Goal: Task Accomplishment & Management: Complete application form

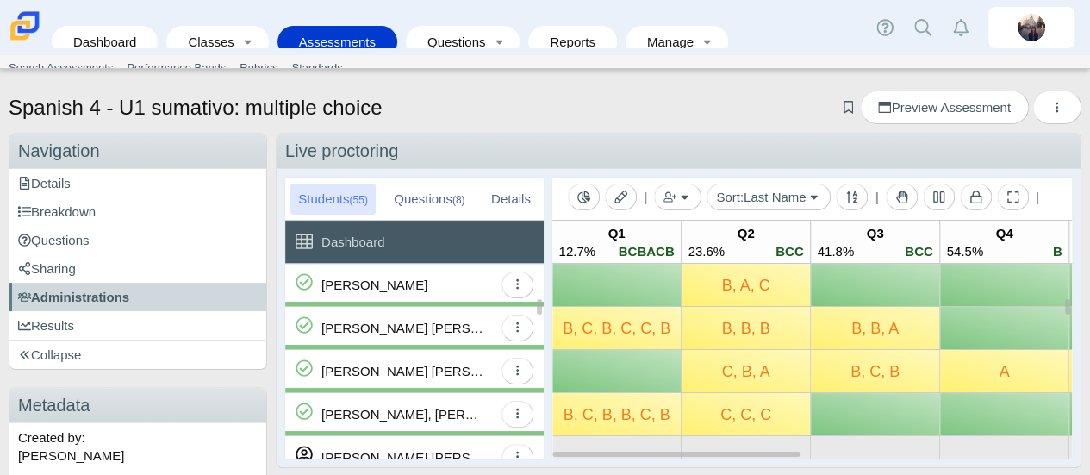
scroll to position [517, 0]
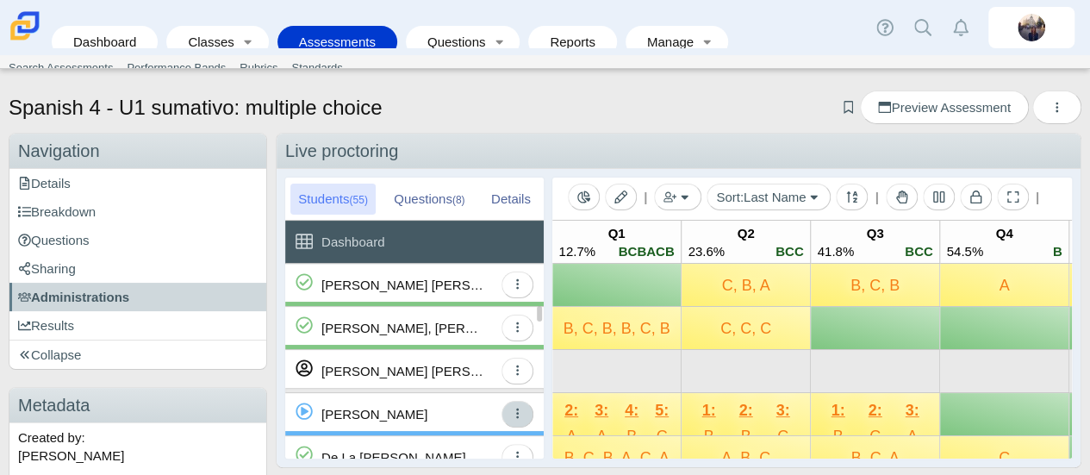
click at [521, 415] on icon "button" at bounding box center [517, 413] width 13 height 13
click at [515, 408] on icon "button" at bounding box center [517, 413] width 13 height 13
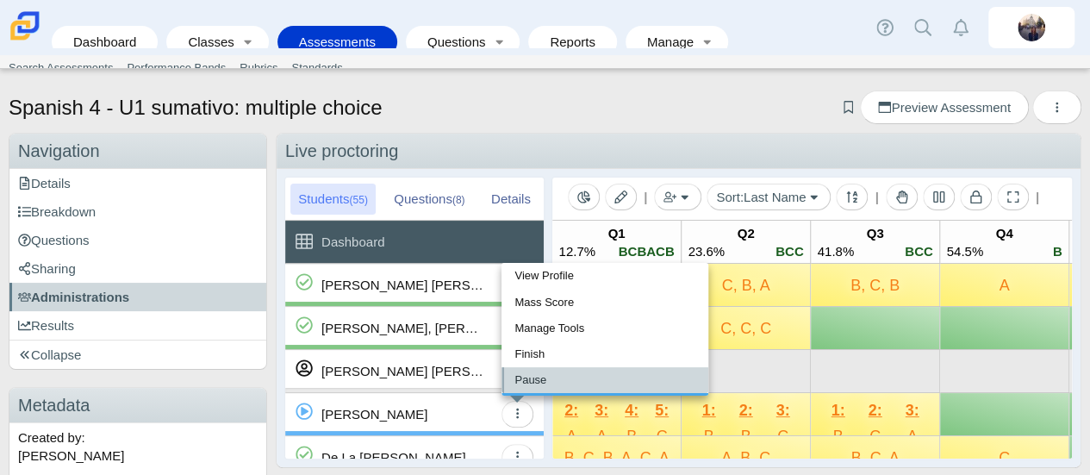
click at [532, 383] on link "Pause" at bounding box center [605, 380] width 207 height 26
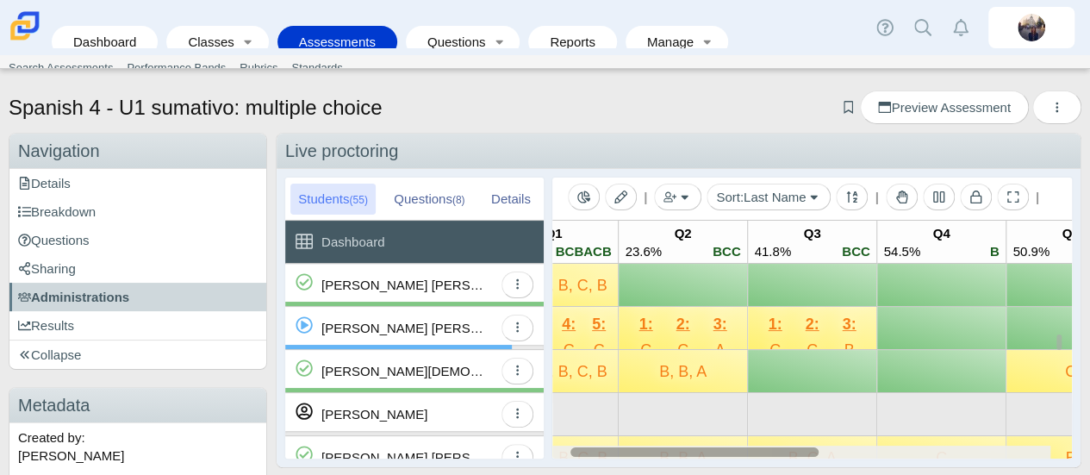
scroll to position [0, 84]
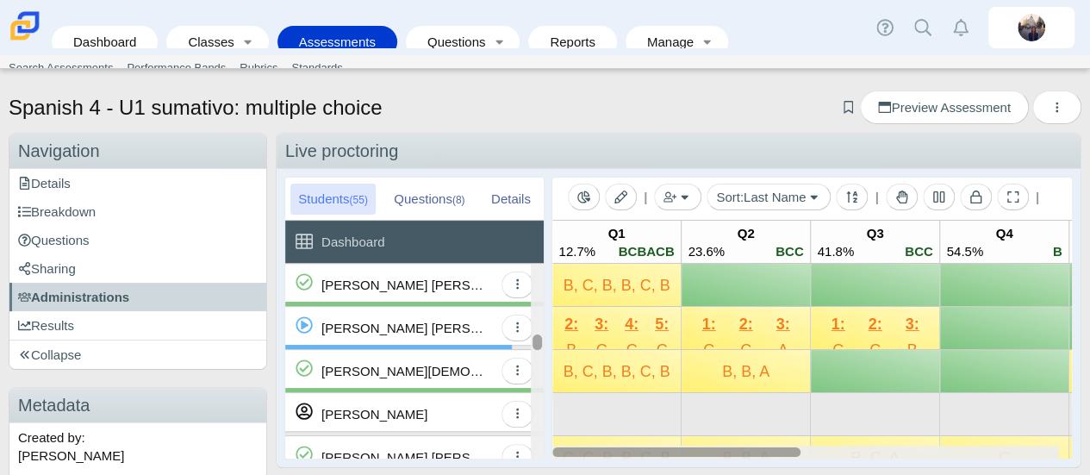
drag, startPoint x: 760, startPoint y: 447, endPoint x: 542, endPoint y: 435, distance: 218.3
click at [546, 437] on div "Students (55) Questions (8) Details Dashboard Aguilar-Ramirez, Sebastian View P…" at bounding box center [679, 318] width 804 height 298
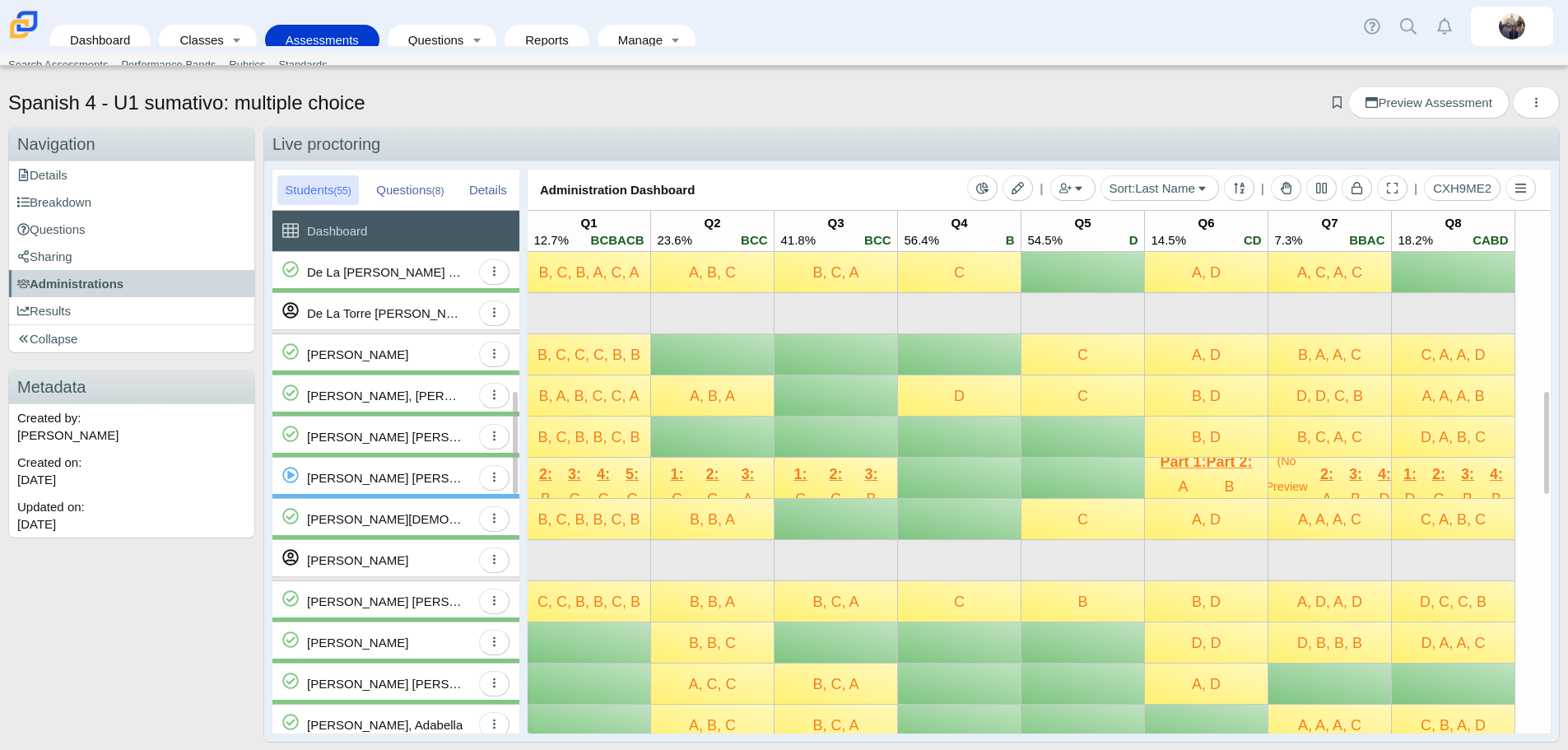
scroll to position [576, 0]
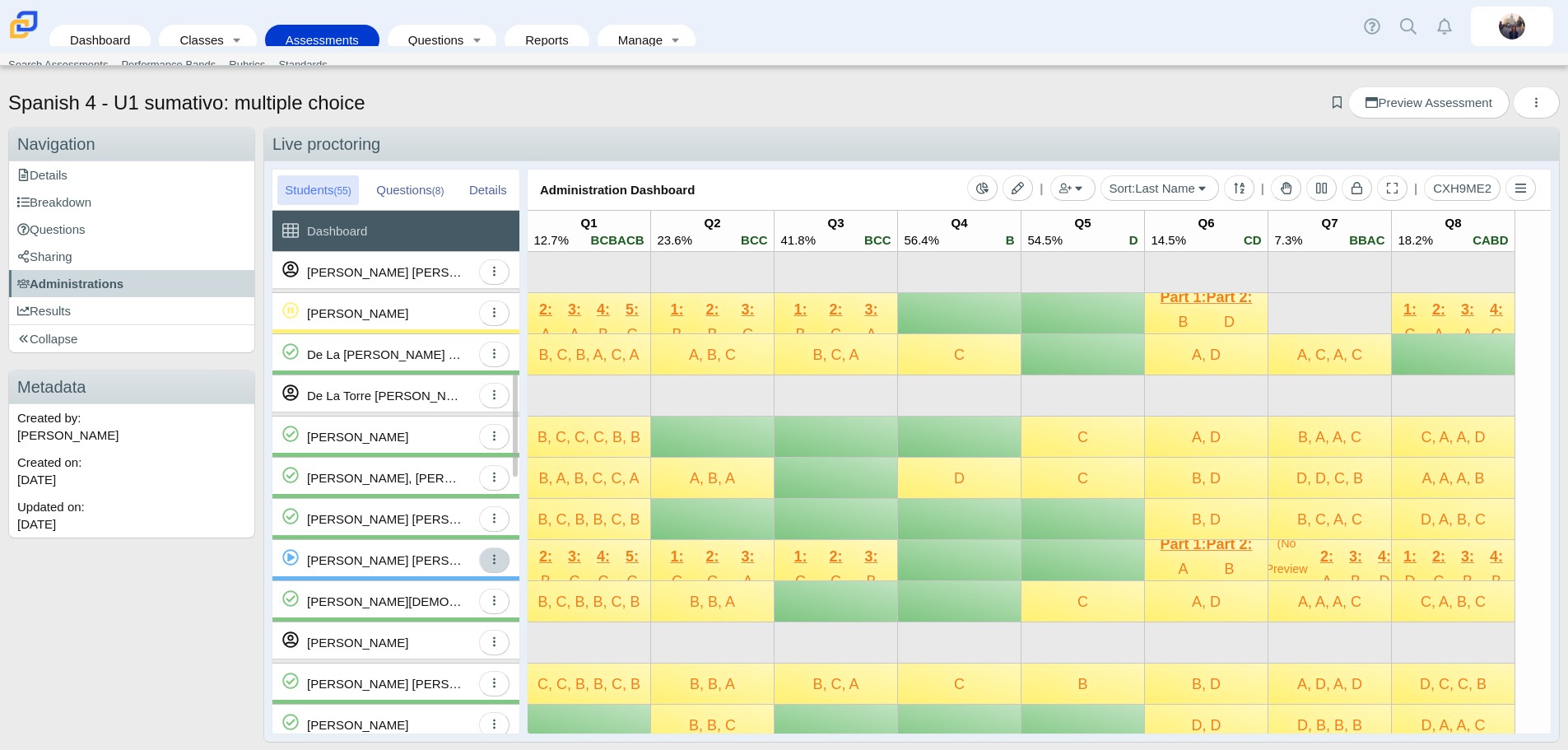
click at [494, 566] on icon "button" at bounding box center [494, 559] width 12 height 12
click at [493, 563] on icon "button" at bounding box center [494, 559] width 12 height 12
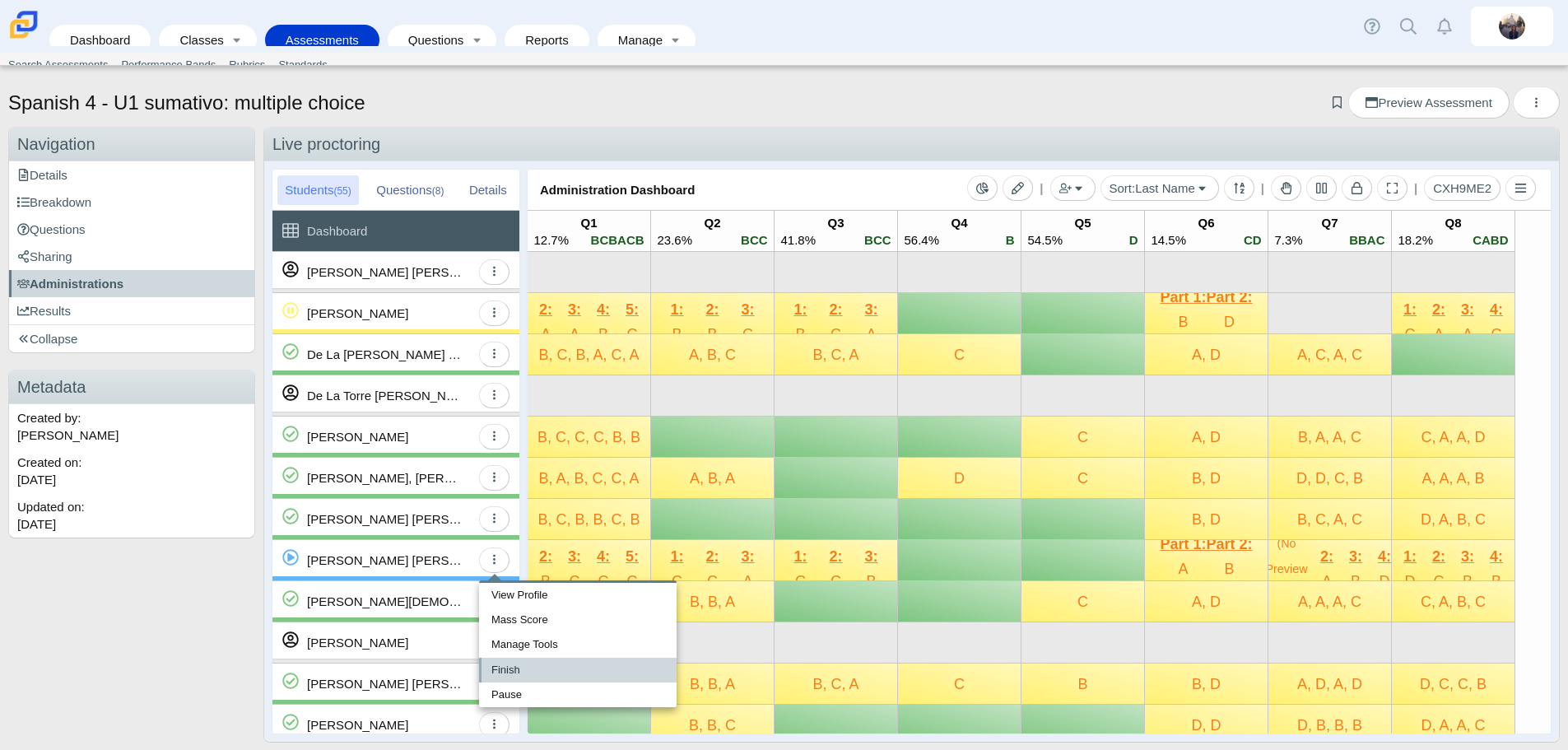
click at [518, 667] on link "Finish" at bounding box center [578, 670] width 198 height 25
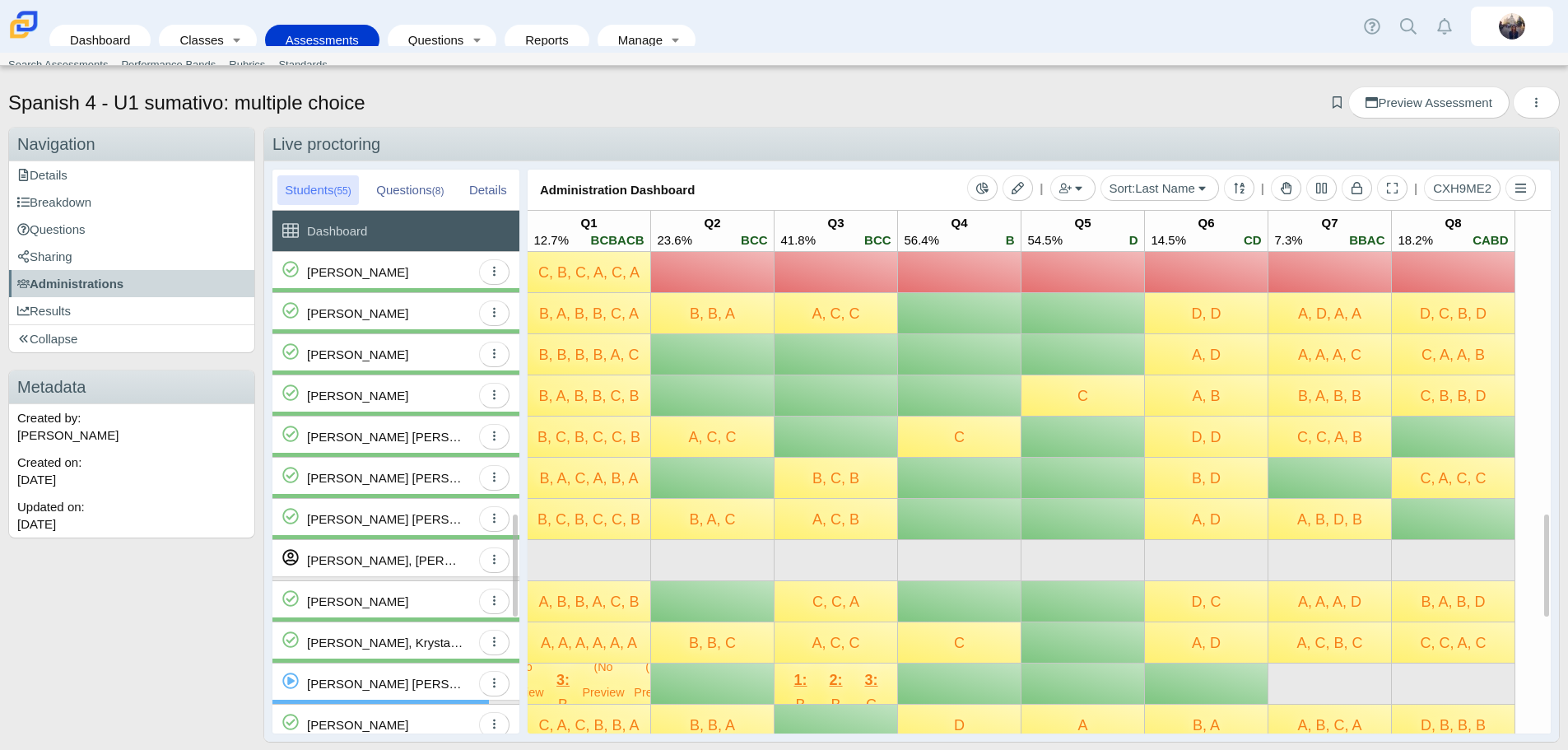
scroll to position [1400, 0]
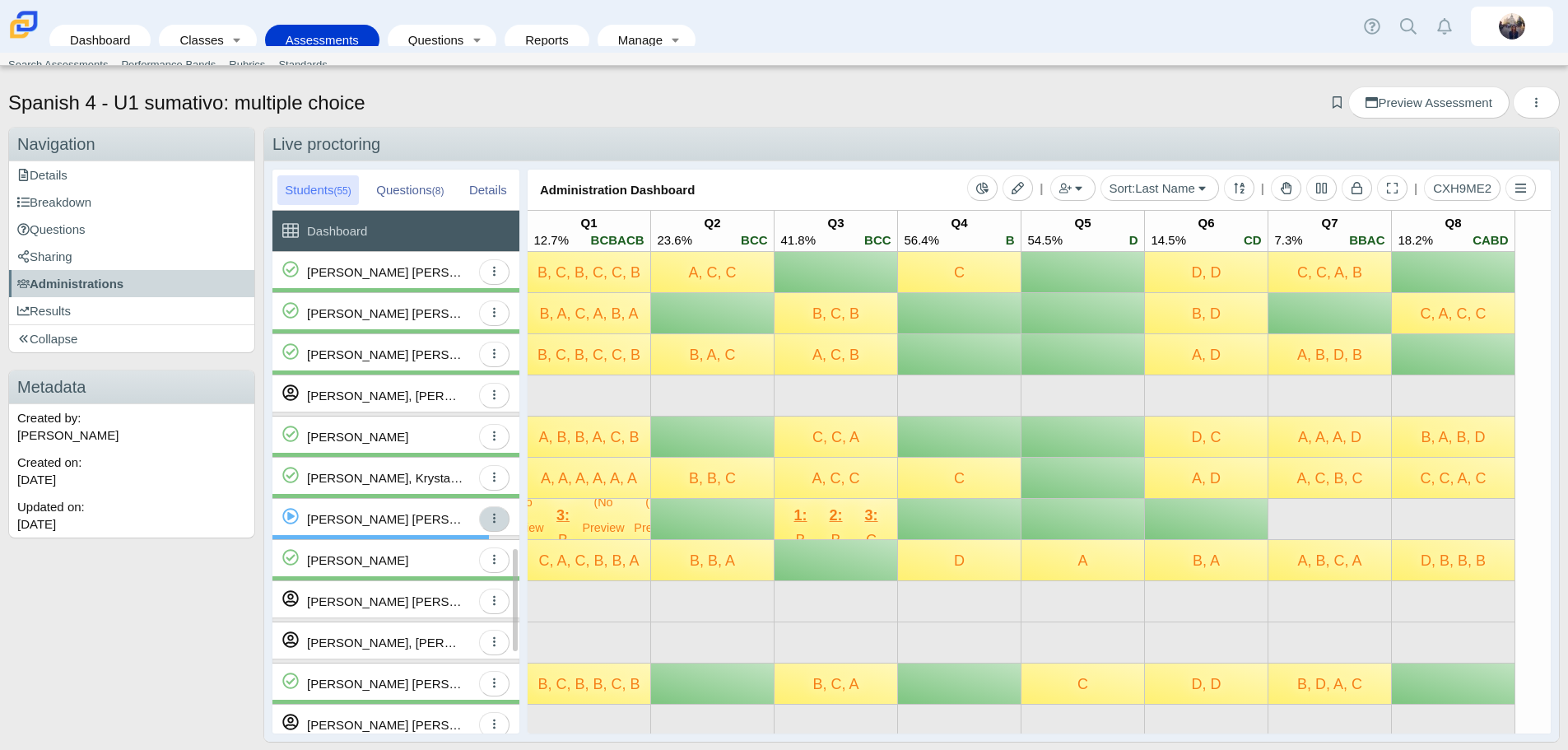
click at [501, 522] on button "button" at bounding box center [495, 519] width 31 height 26
click at [495, 516] on icon "button" at bounding box center [494, 519] width 3 height 10
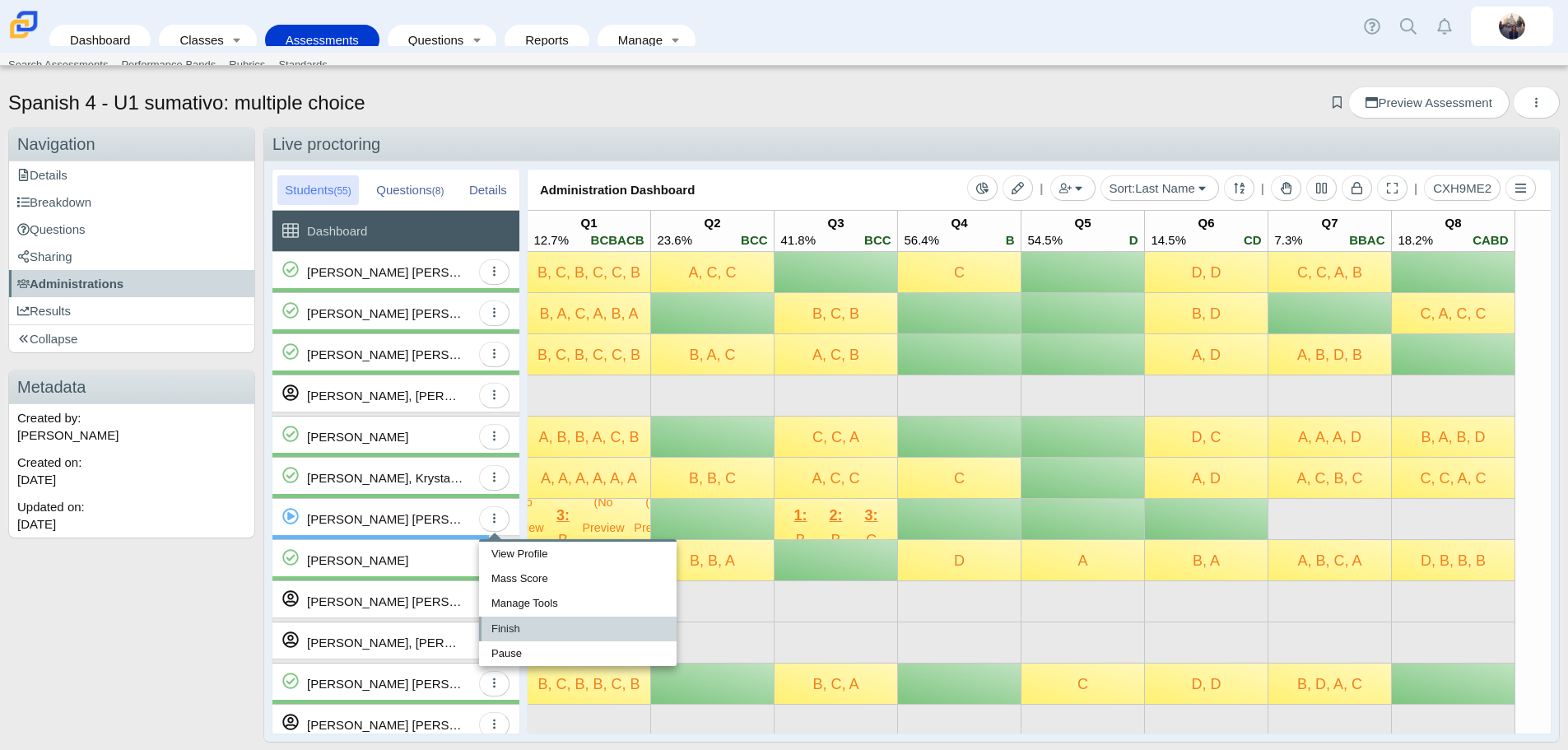
click at [515, 628] on link "Finish" at bounding box center [578, 629] width 198 height 25
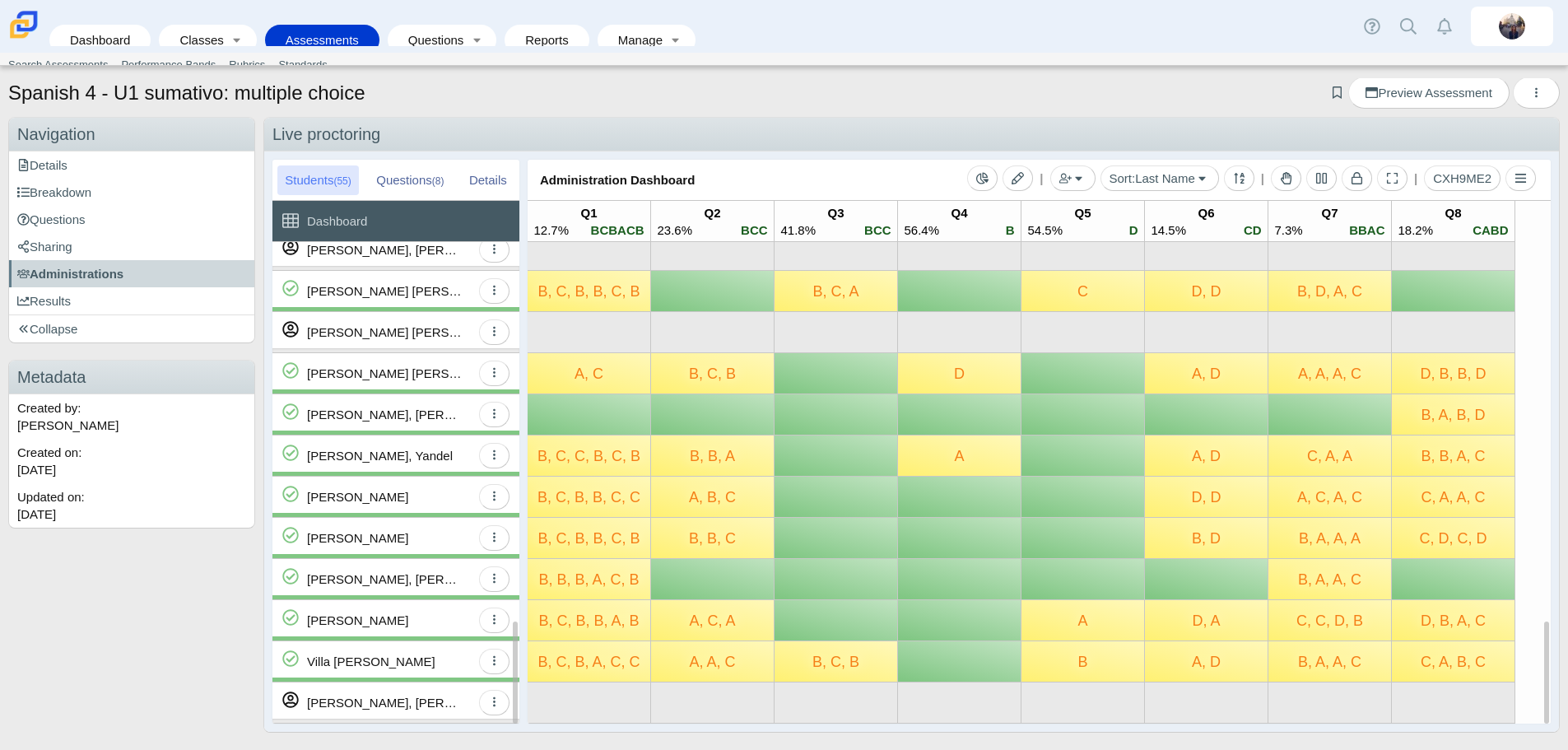
scroll to position [0, 0]
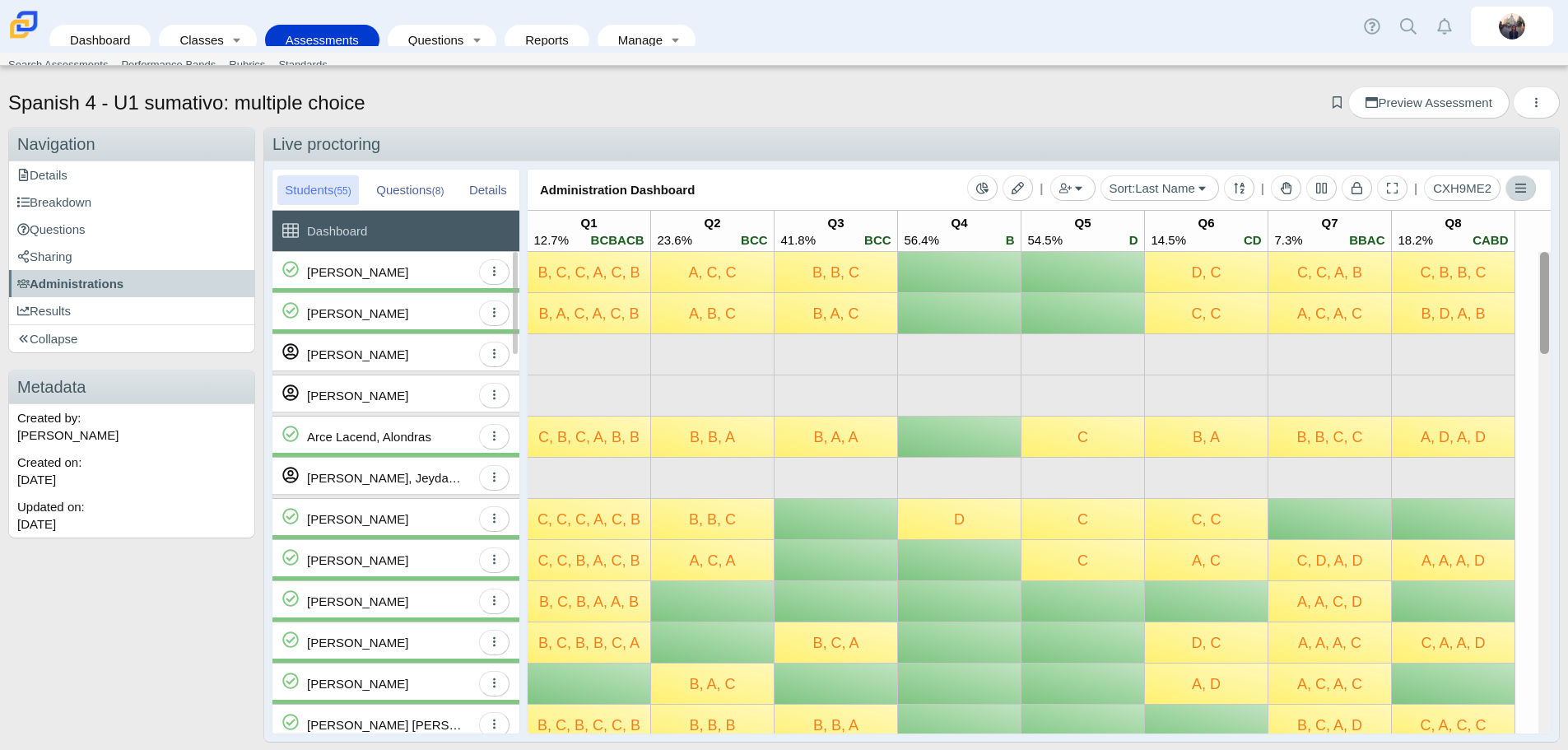
drag, startPoint x: 1535, startPoint y: 652, endPoint x: 1519, endPoint y: 197, distance: 455.3
click at [1519, 197] on div "| Add by Student Add by Class Sort: Last Name Last Name First Name ID Anonymous…" at bounding box center [1038, 452] width 1023 height 564
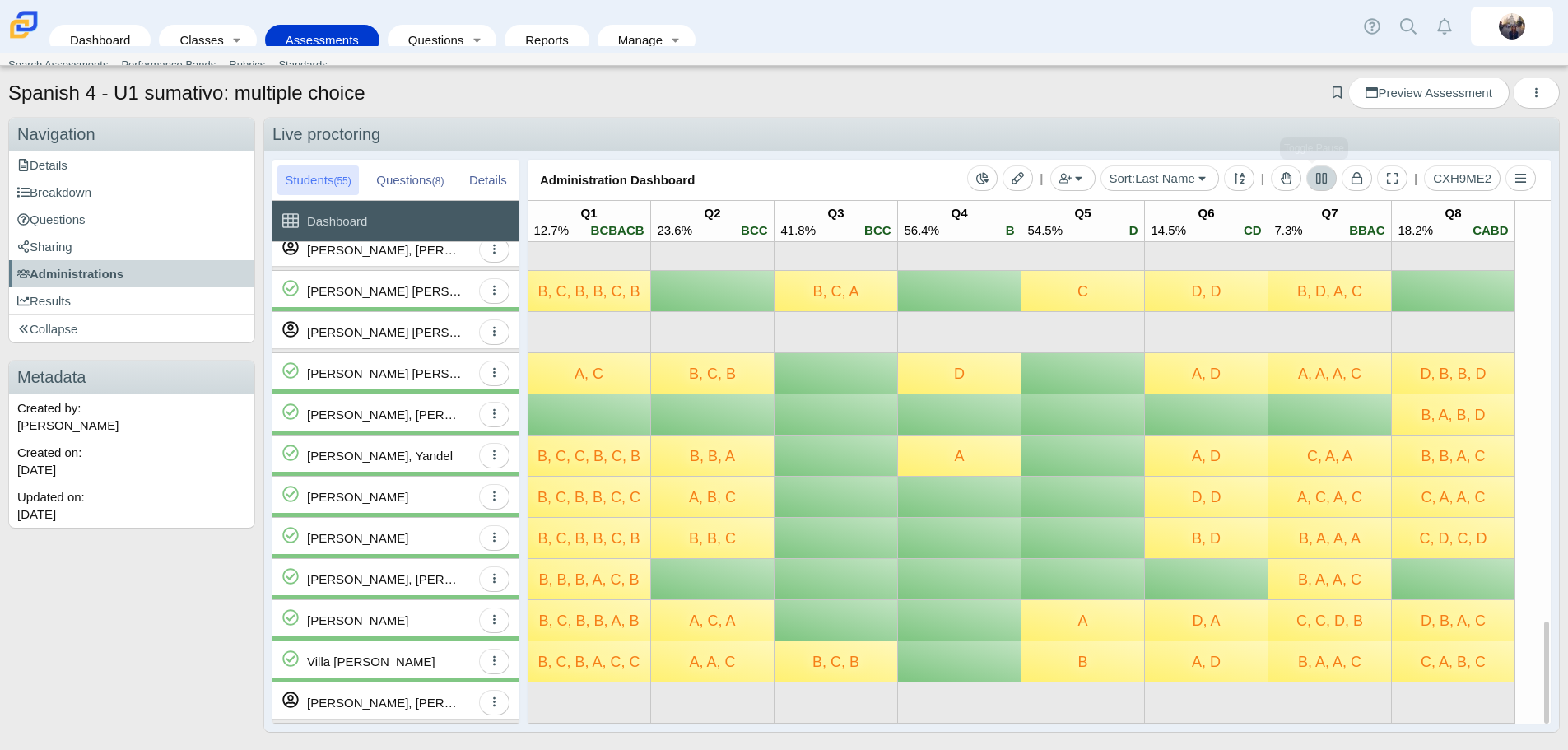
click at [1315, 182] on icon at bounding box center [1321, 178] width 12 height 12
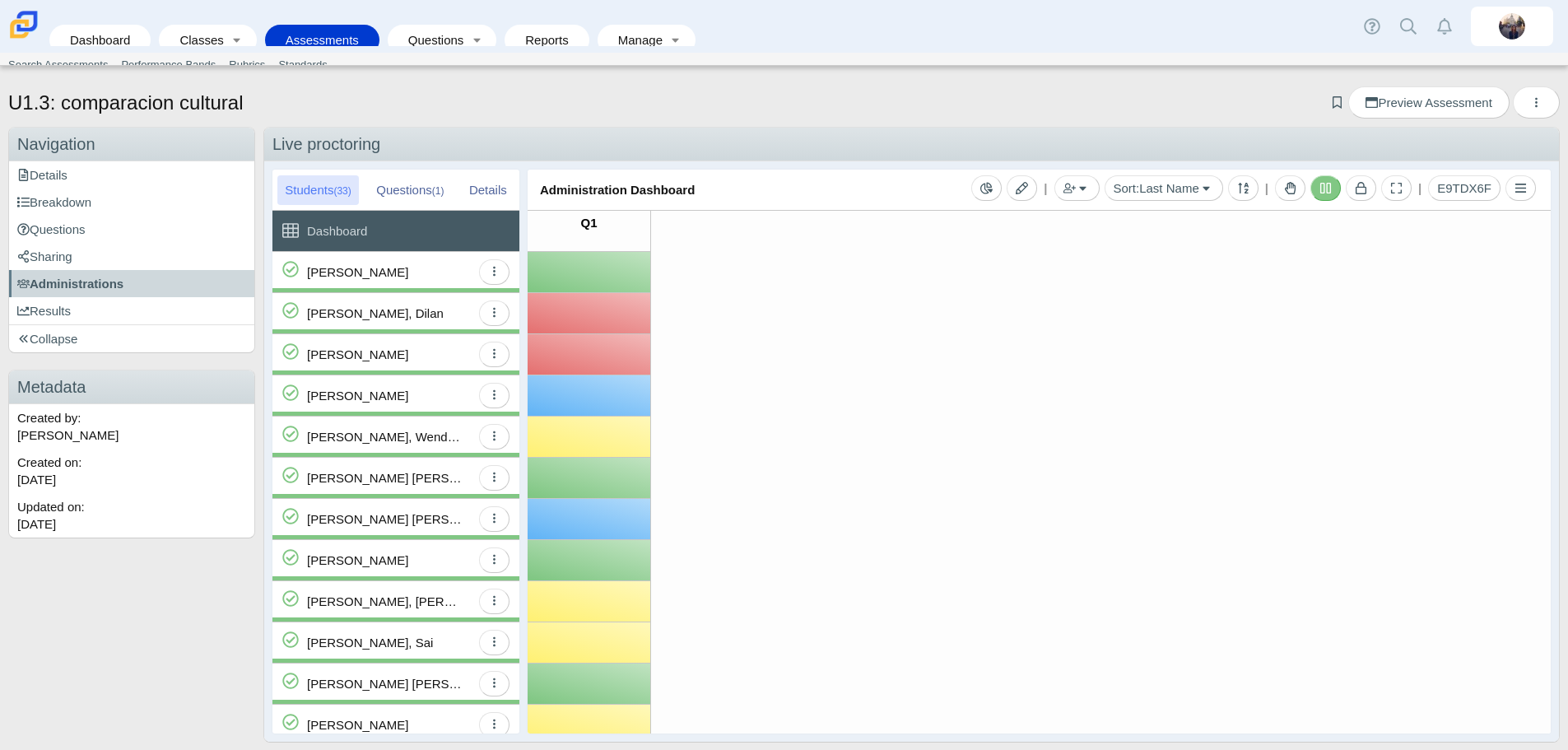
click at [333, 25] on link "Assessments" at bounding box center [322, 40] width 98 height 31
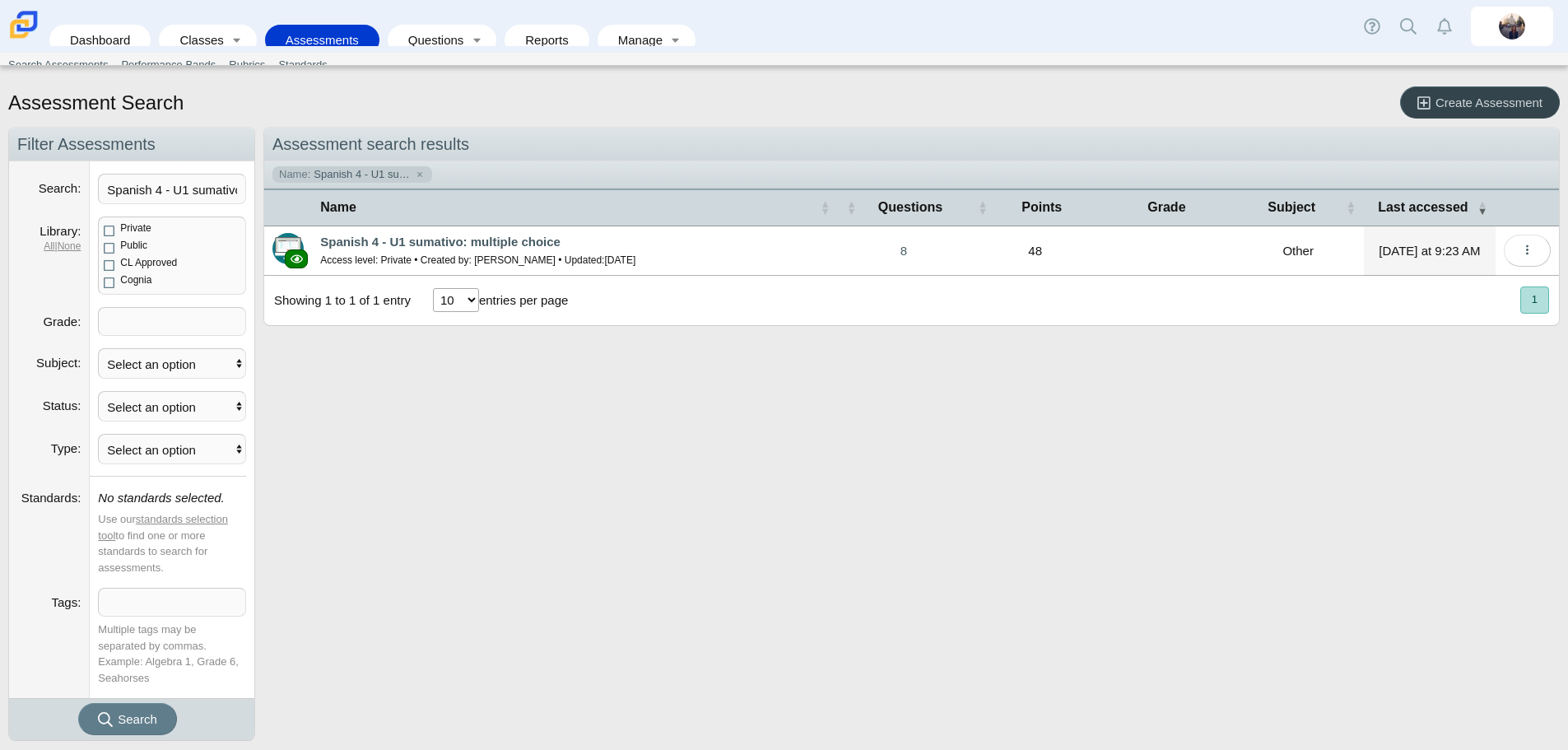
click at [1446, 99] on span "Create Assessment" at bounding box center [1489, 102] width 107 height 14
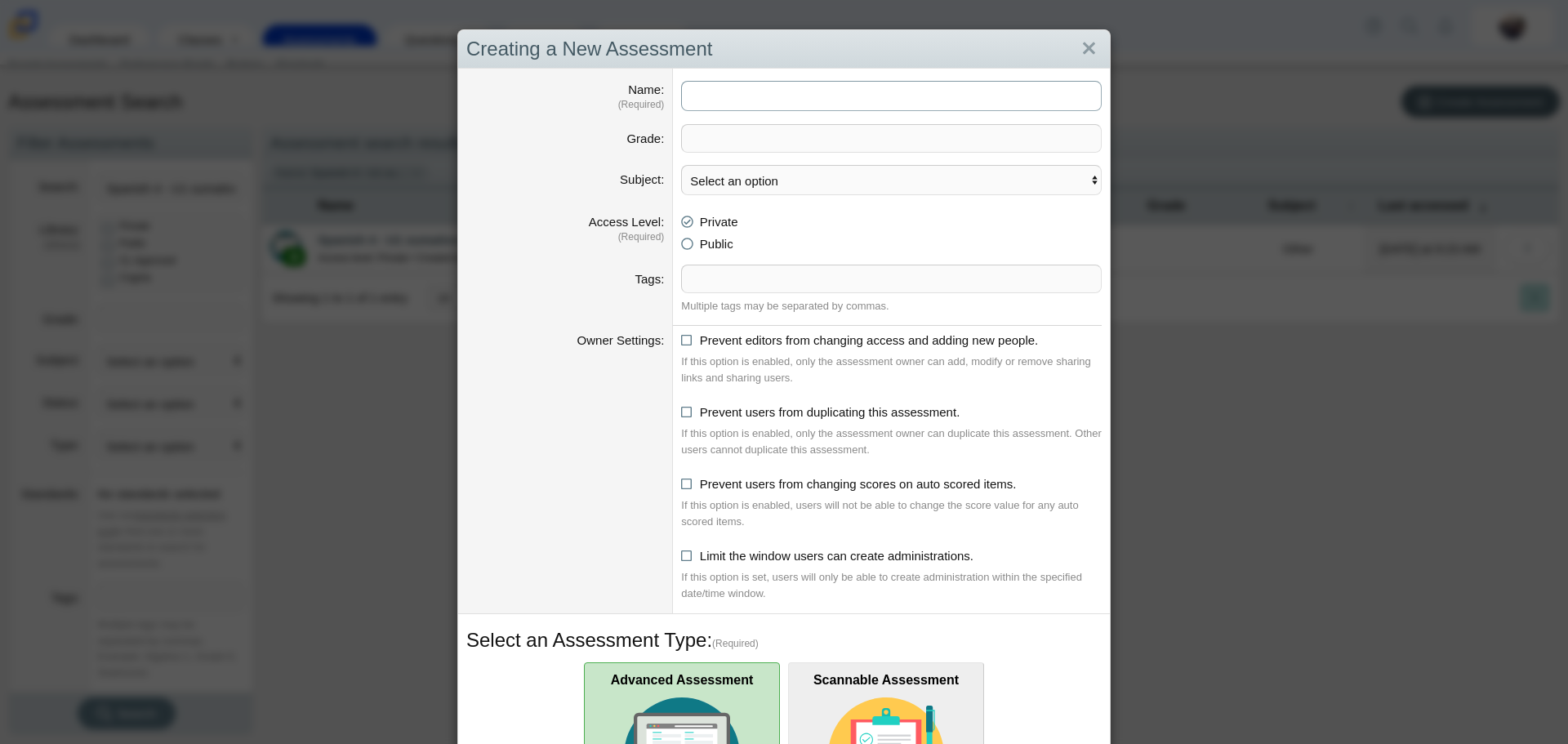
click at [895, 98] on input "Name" at bounding box center [892, 96] width 421 height 30
type input "U1 sumativo: selección múltiple"
click at [682, 410] on icon at bounding box center [687, 409] width 12 height 11
click at [681, 410] on input "Prevent users from duplicating this assessment." at bounding box center [685, 408] width 10 height 10
checkbox input "true"
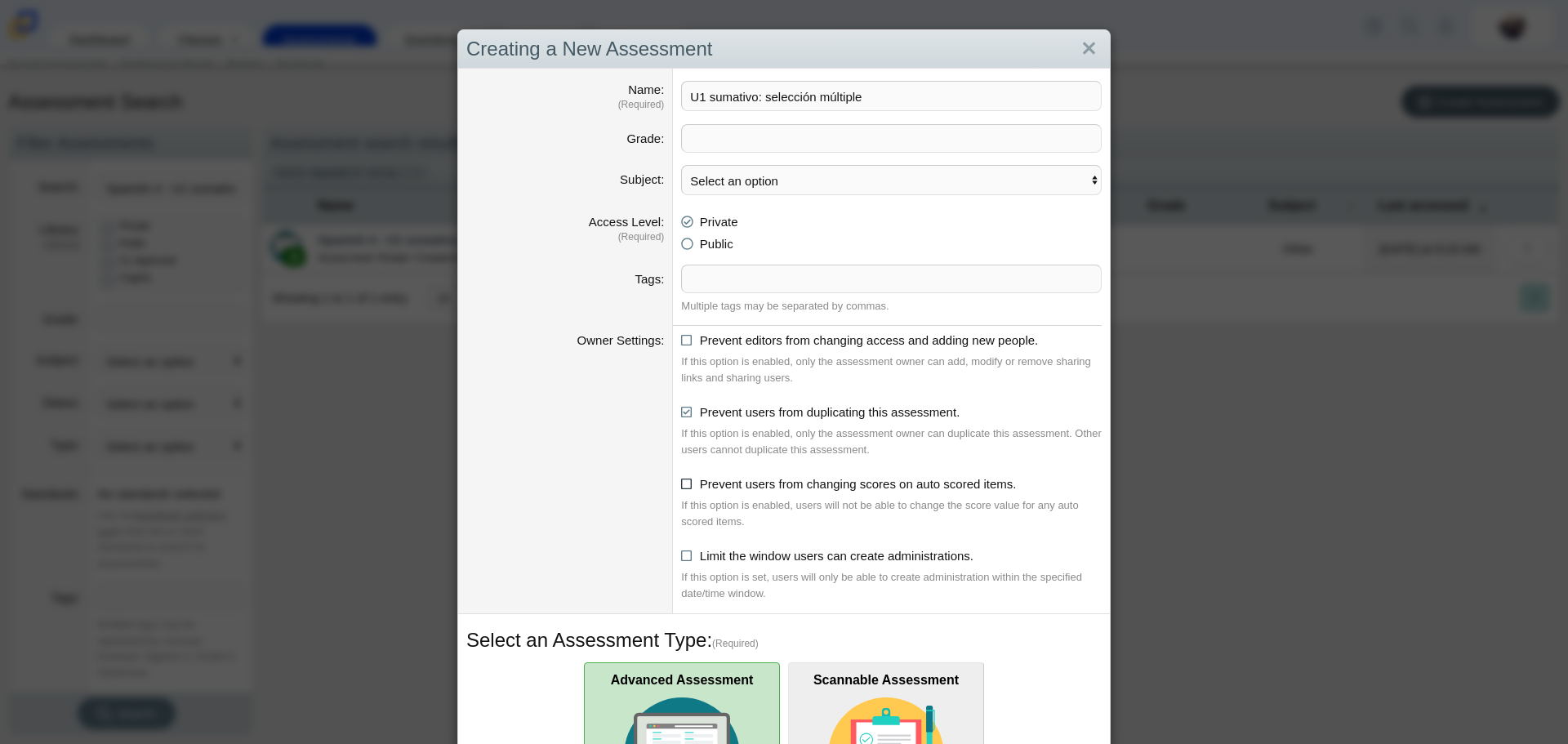
click at [682, 481] on icon at bounding box center [687, 481] width 12 height 11
click at [681, 481] on input "Prevent users from changing scores on auto scored items." at bounding box center [685, 480] width 10 height 10
checkbox input "true"
click at [682, 343] on icon at bounding box center [687, 337] width 12 height 11
click at [682, 341] on input "Prevent editors from changing access and adding new people." at bounding box center [685, 336] width 10 height 10
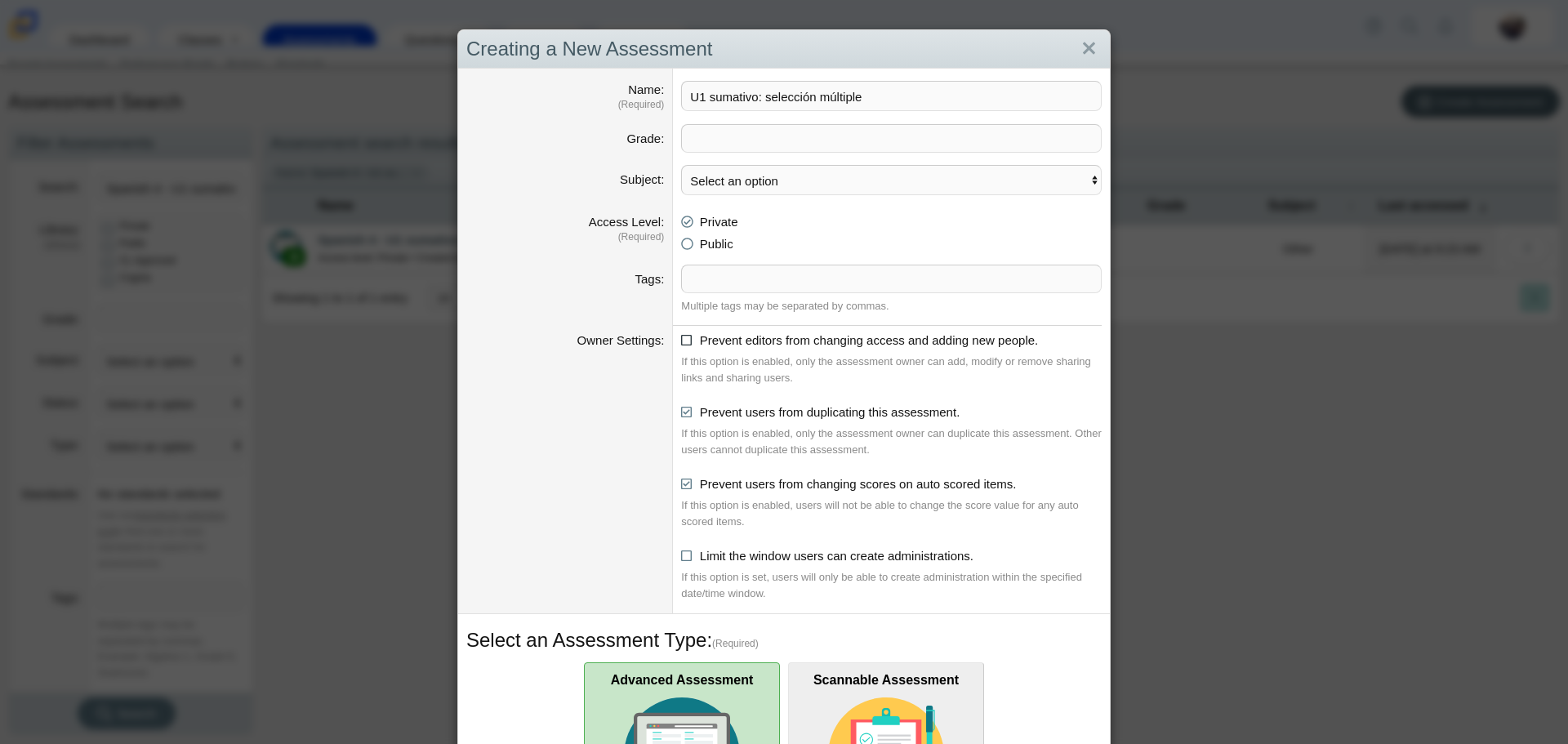
checkbox input "true"
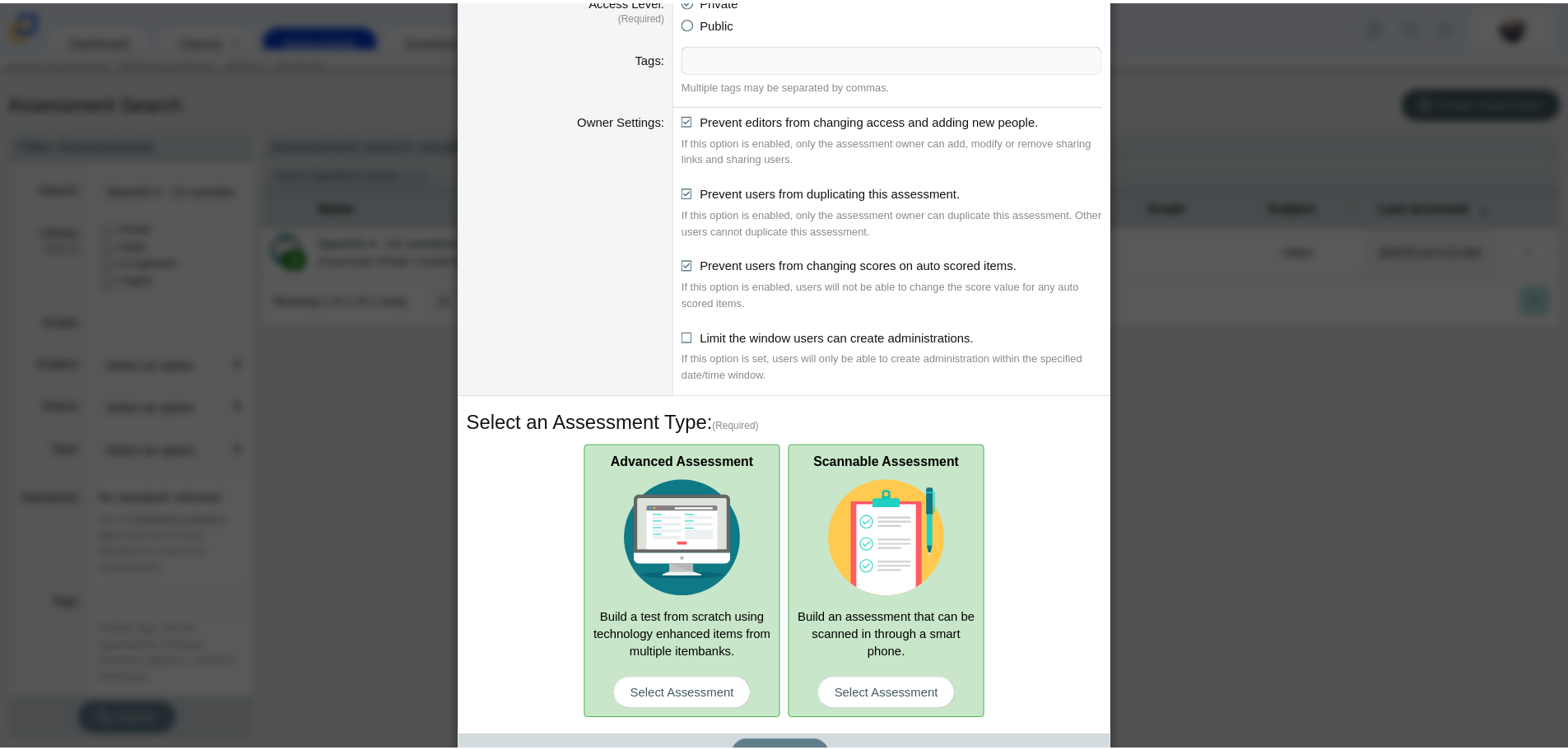
scroll to position [260, 0]
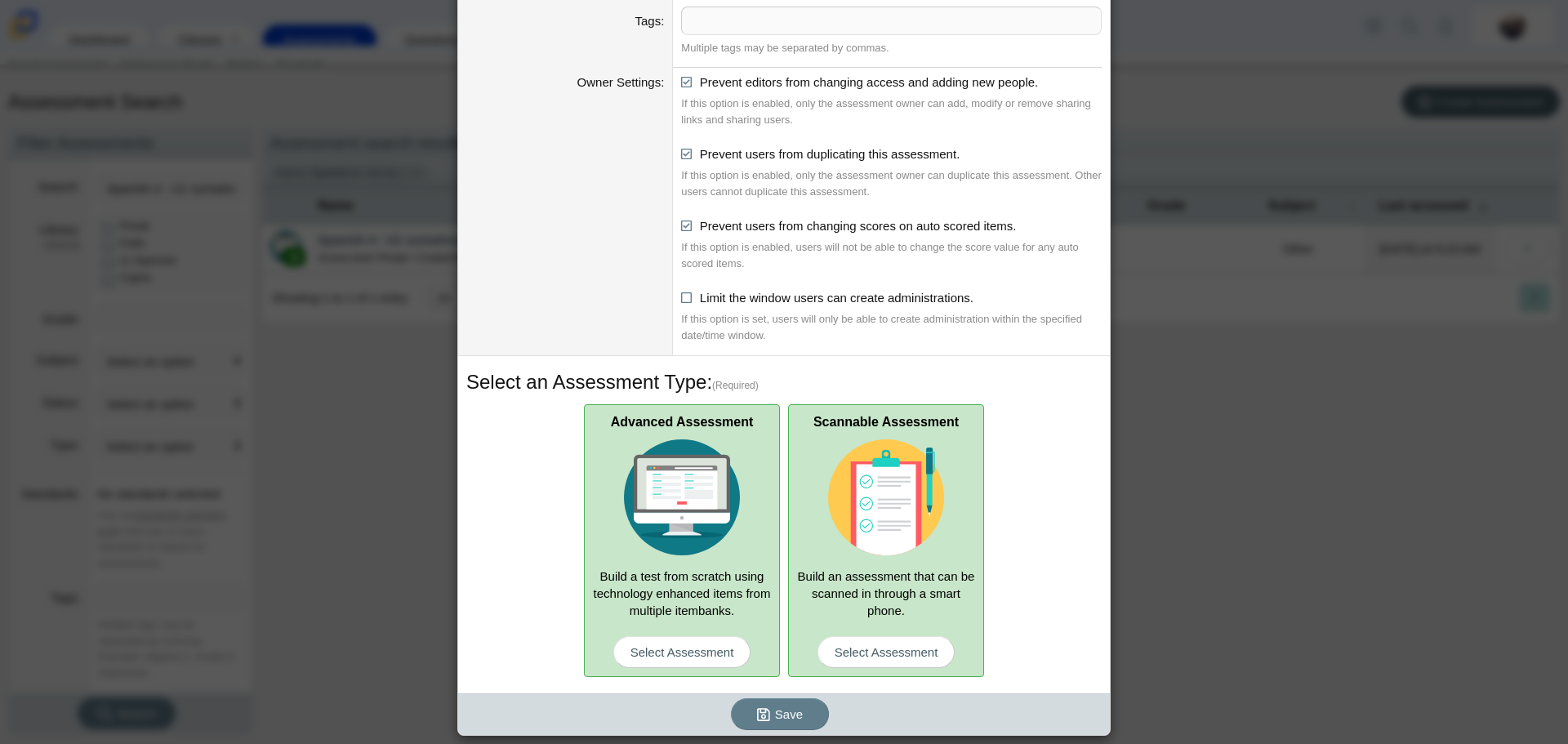
click at [918, 535] on img at bounding box center [886, 498] width 116 height 116
click at [0, 0] on input "Scannable Assessment Build an assessment that can be scanned in through a smart…" at bounding box center [0, 0] width 0 height 0
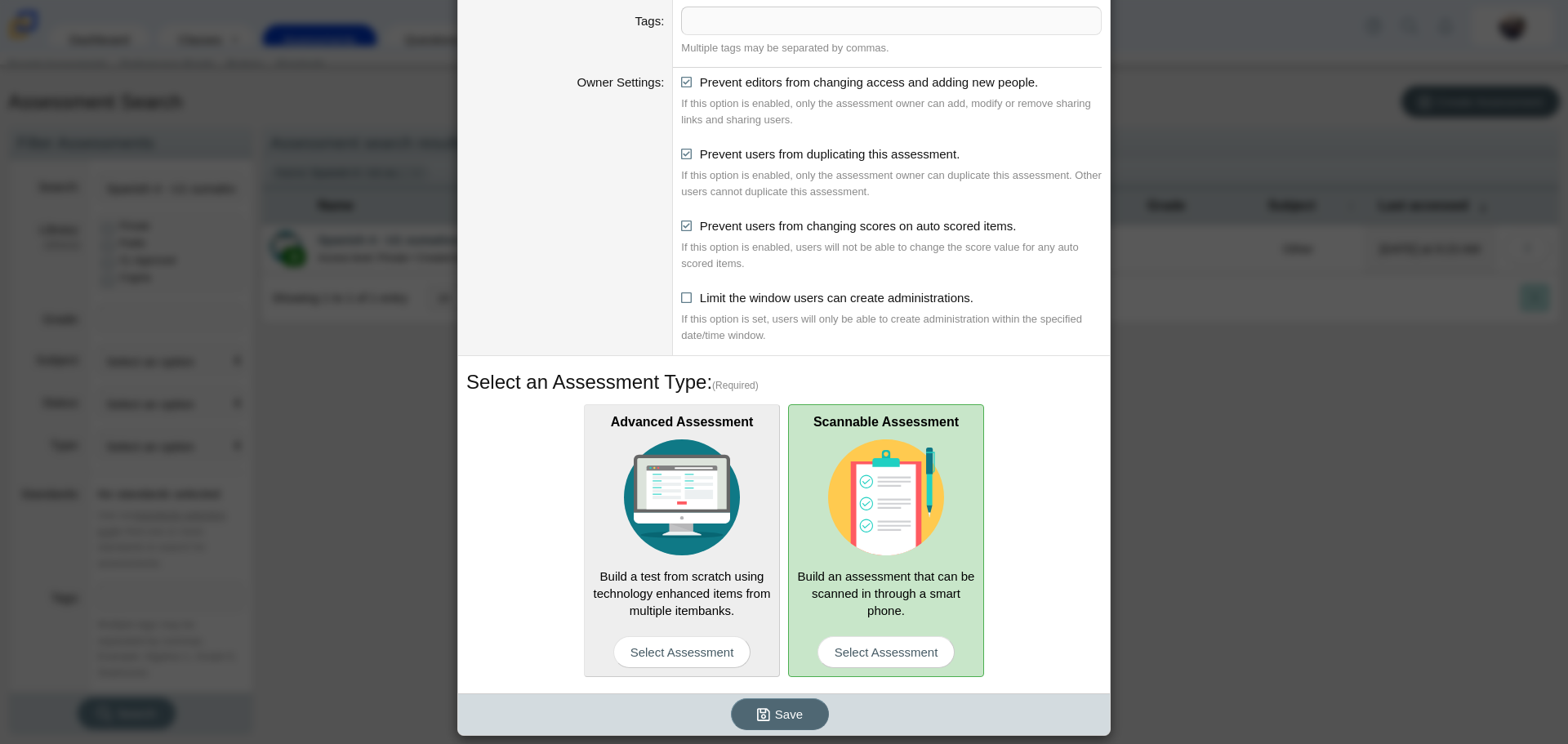
click at [769, 714] on icon "submit" at bounding box center [766, 715] width 18 height 17
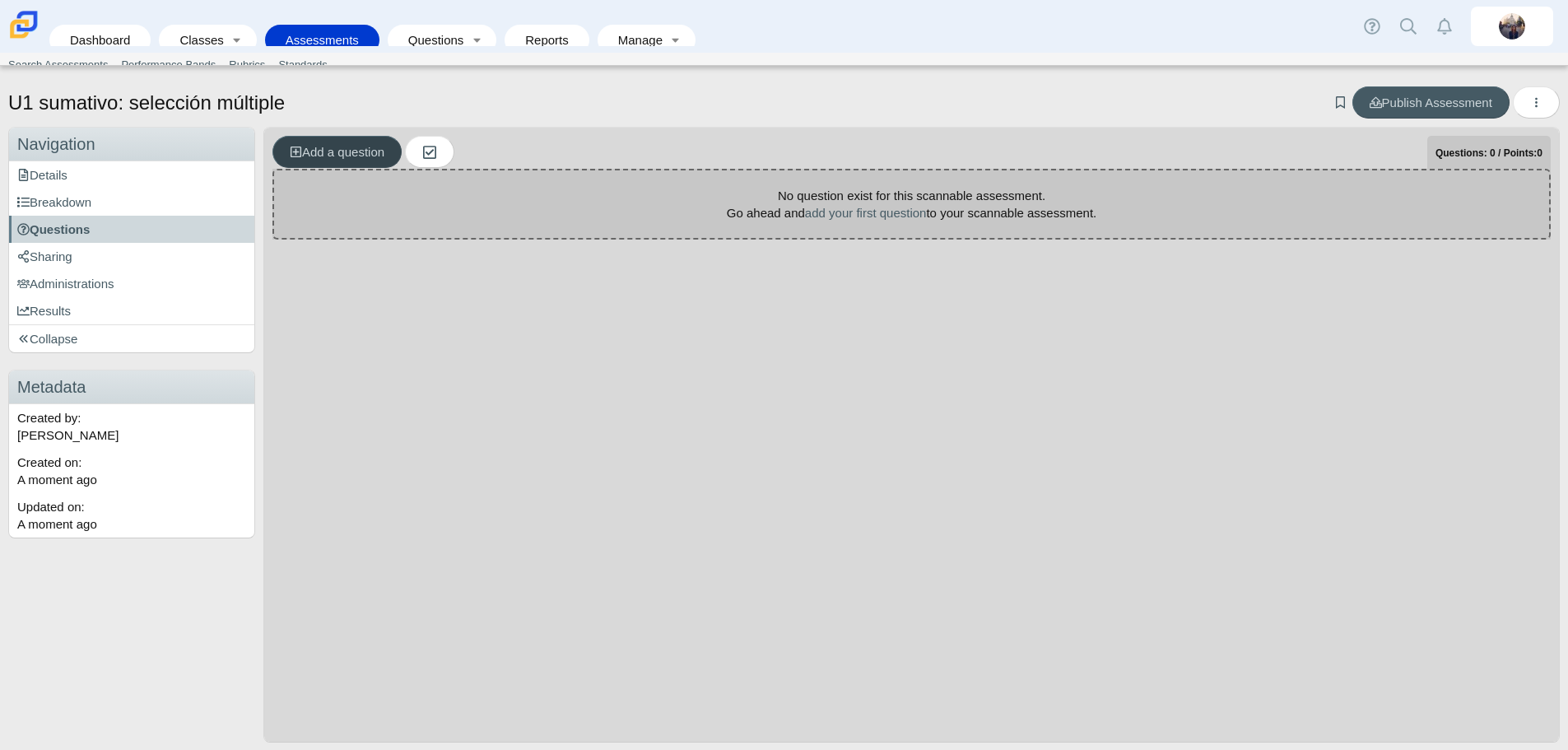
click at [316, 149] on span "Add a question" at bounding box center [336, 152] width 95 height 14
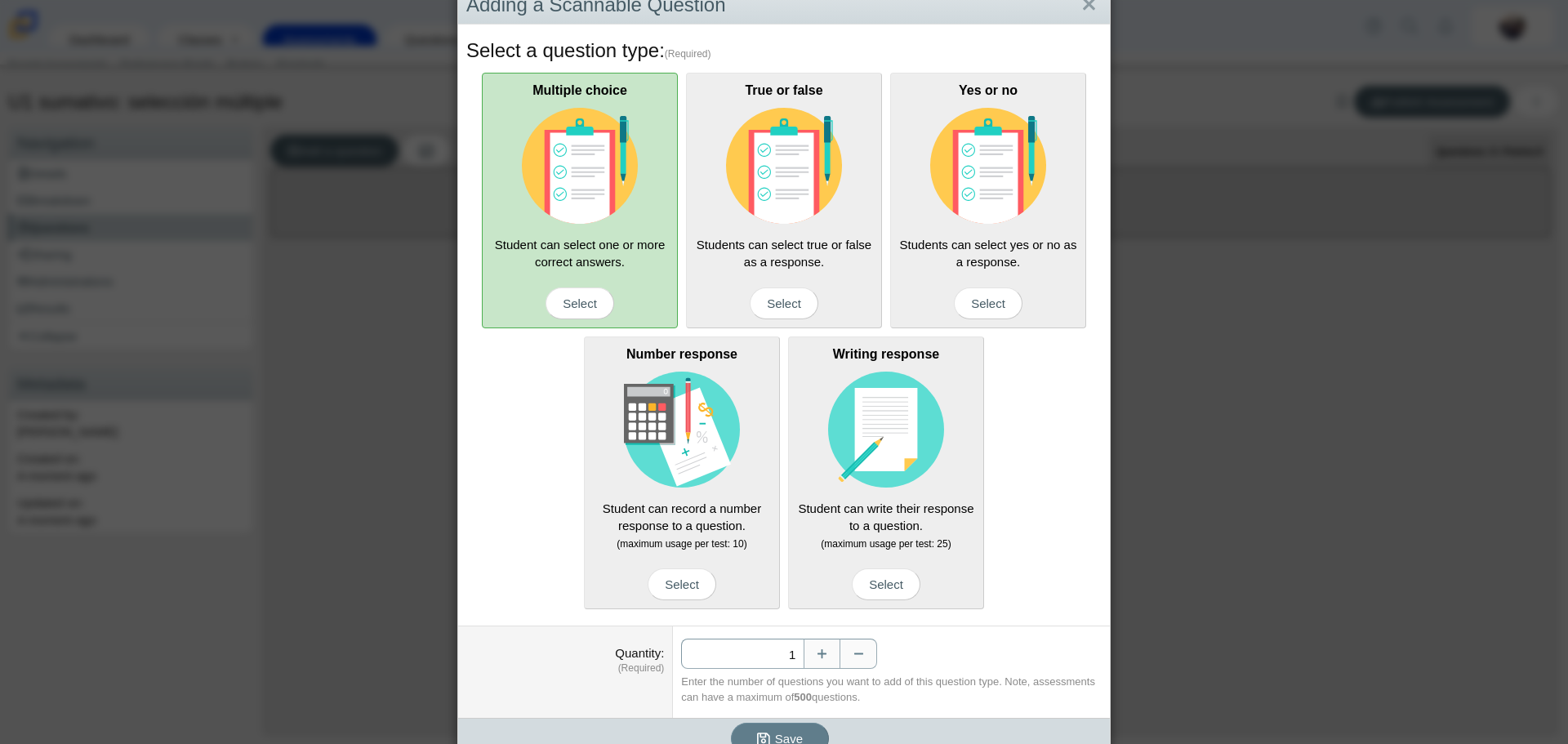
scroll to position [68, 0]
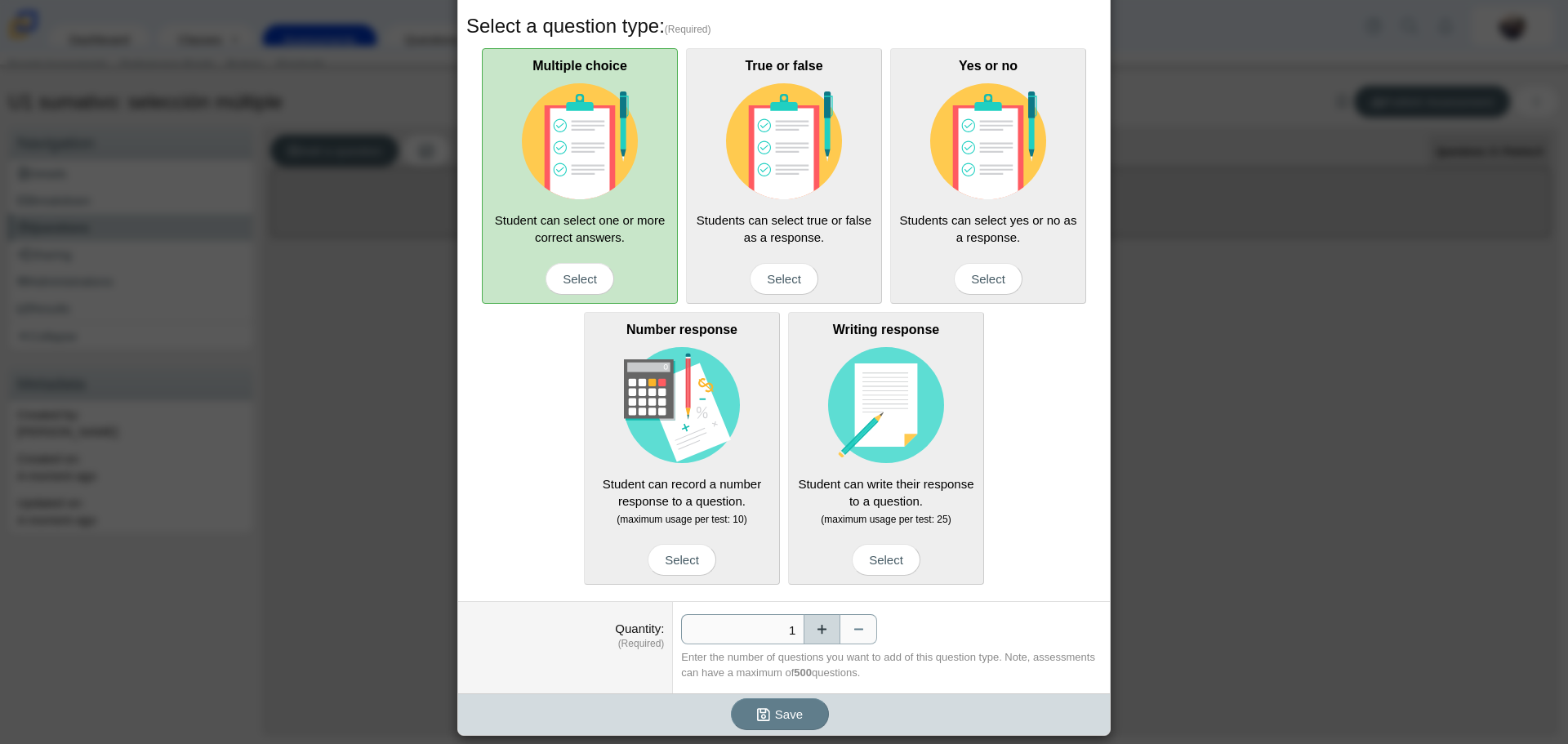
click at [812, 630] on button "Increase" at bounding box center [822, 629] width 37 height 30
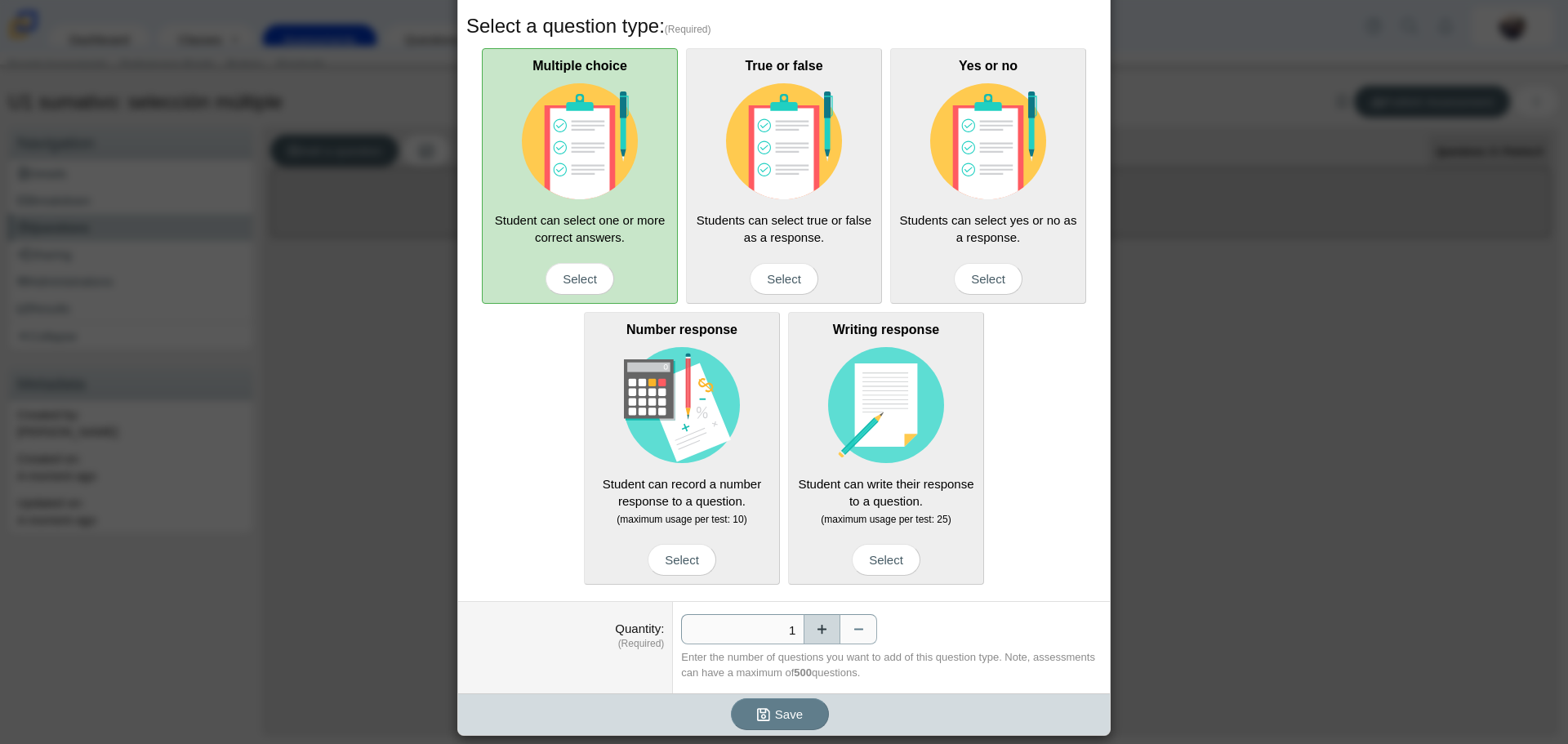
click at [812, 630] on button "Increase" at bounding box center [822, 629] width 37 height 30
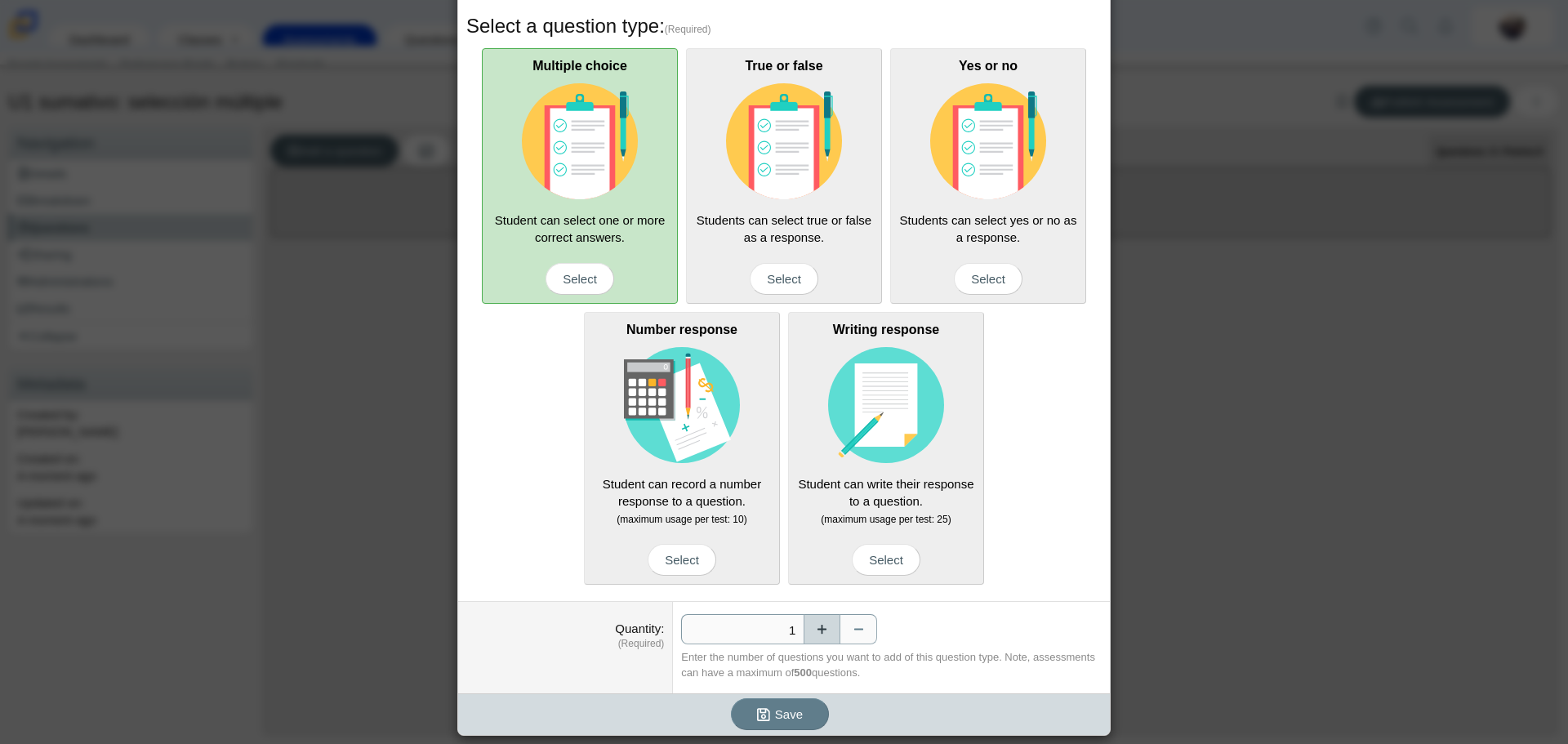
click at [812, 630] on button "Increase" at bounding box center [822, 629] width 37 height 30
